Goal: Task Accomplishment & Management: Complete application form

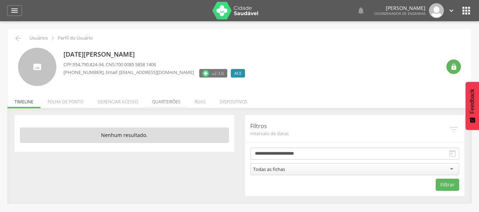
click at [160, 106] on li "Quarteirões" at bounding box center [166, 100] width 43 height 17
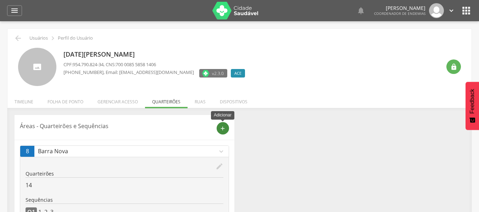
click at [225, 128] on icon "add" at bounding box center [223, 129] width 6 height 6
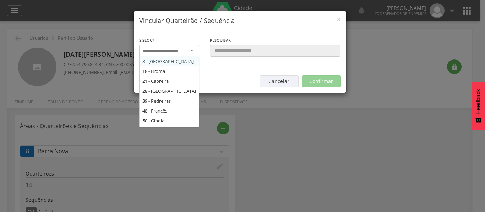
click at [176, 48] on input "select-one" at bounding box center [164, 51] width 45 height 6
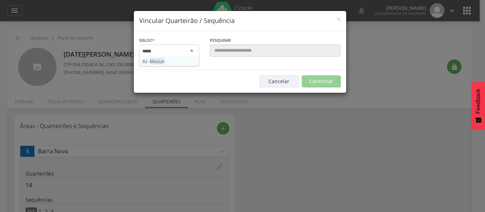
type input "******"
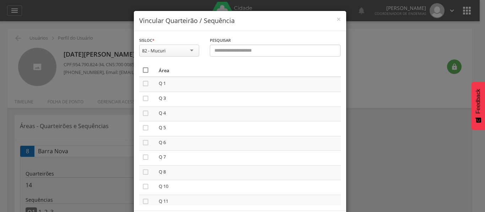
click at [143, 71] on icon "" at bounding box center [145, 70] width 7 height 7
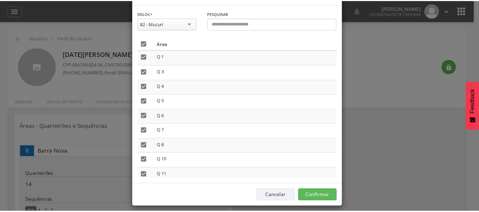
scroll to position [33, 0]
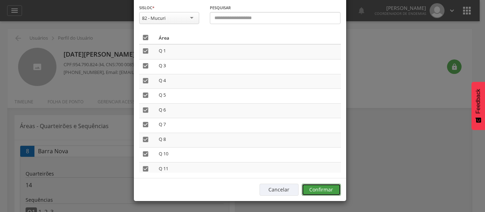
click at [311, 191] on button "Confirmar" at bounding box center [321, 190] width 39 height 12
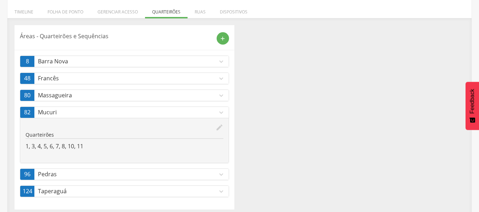
scroll to position [95, 0]
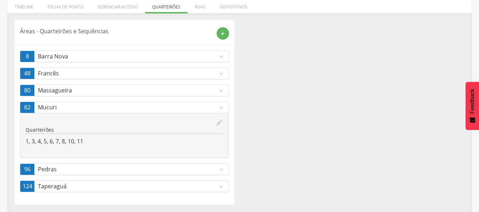
click at [219, 106] on icon "expand_more" at bounding box center [221, 108] width 8 height 8
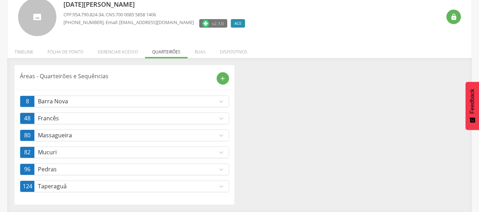
scroll to position [50, 0]
click at [219, 106] on link "8 Barra Nova expand_more" at bounding box center [124, 101] width 209 height 11
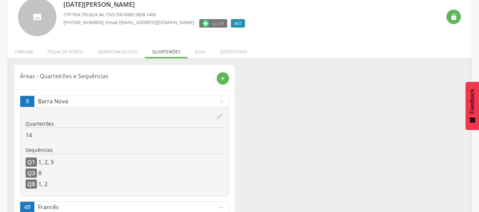
scroll to position [0, 0]
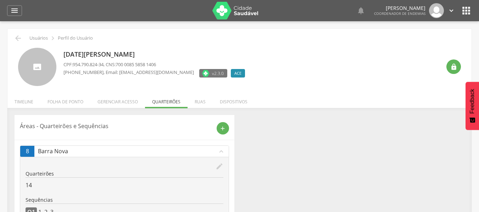
click at [451, 9] on icon "" at bounding box center [452, 11] width 8 height 8
click at [422, 42] on link "Sair" at bounding box center [427, 41] width 56 height 9
